Goal: Transaction & Acquisition: Purchase product/service

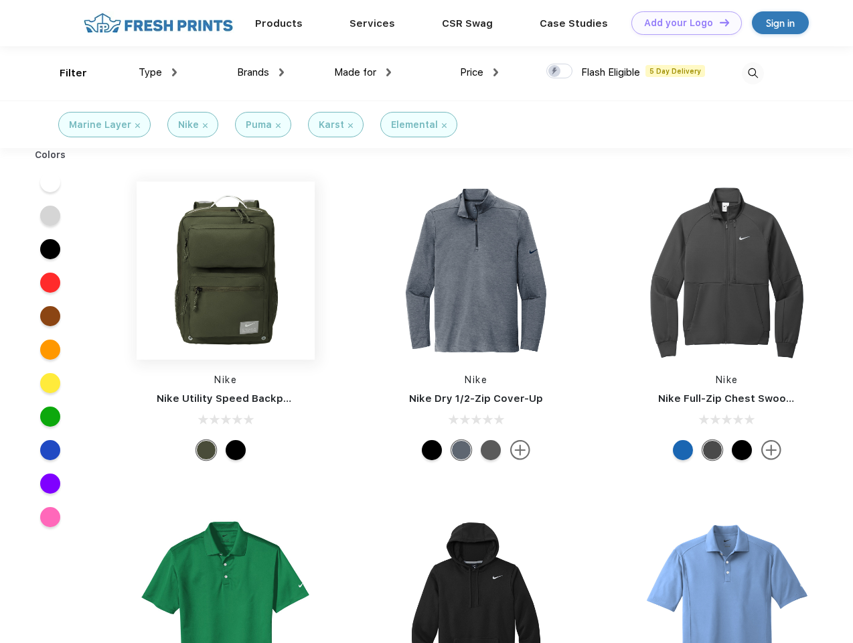
scroll to position [1, 0]
click at [682, 23] on link "Add your Logo Design Tool" at bounding box center [686, 22] width 110 height 23
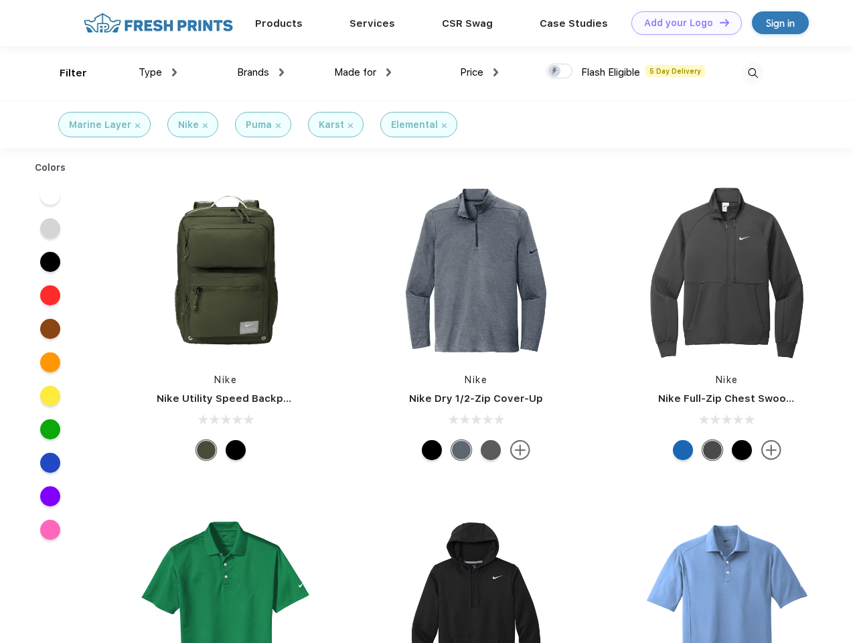
click at [0, 0] on div "Design Tool" at bounding box center [0, 0] width 0 height 0
click at [718, 22] on link "Add your Logo Design Tool" at bounding box center [686, 22] width 110 height 23
click at [64, 73] on div "Filter" at bounding box center [73, 73] width 27 height 15
click at [158, 72] on span "Type" at bounding box center [150, 72] width 23 height 12
click at [260, 72] on span "Brands" at bounding box center [253, 72] width 32 height 12
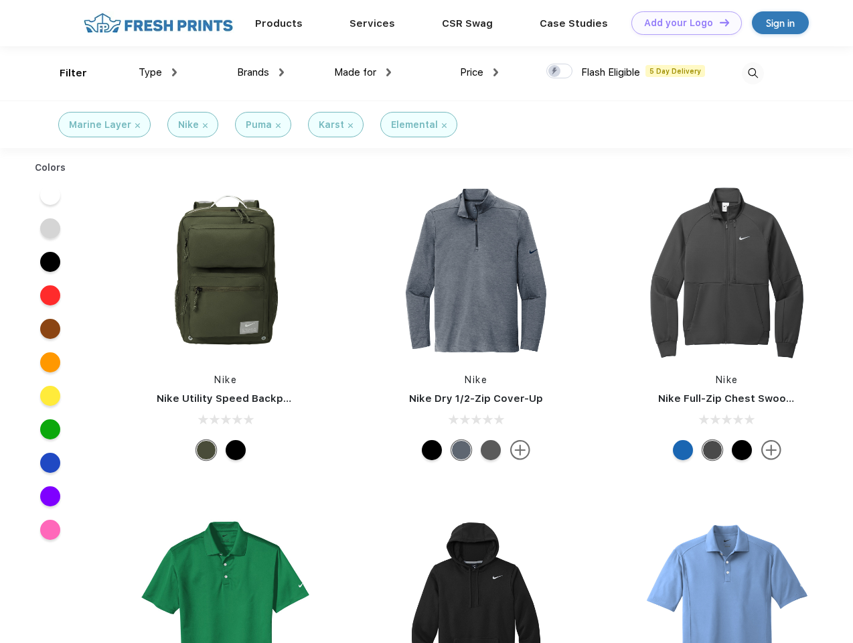
click at [363, 72] on span "Made for" at bounding box center [355, 72] width 42 height 12
click at [479, 72] on span "Price" at bounding box center [471, 72] width 23 height 12
click at [560, 72] on div at bounding box center [559, 71] width 26 height 15
click at [555, 72] on input "checkbox" at bounding box center [550, 67] width 9 height 9
click at [753, 73] on img at bounding box center [753, 73] width 22 height 22
